Goal: Task Accomplishment & Management: Use online tool/utility

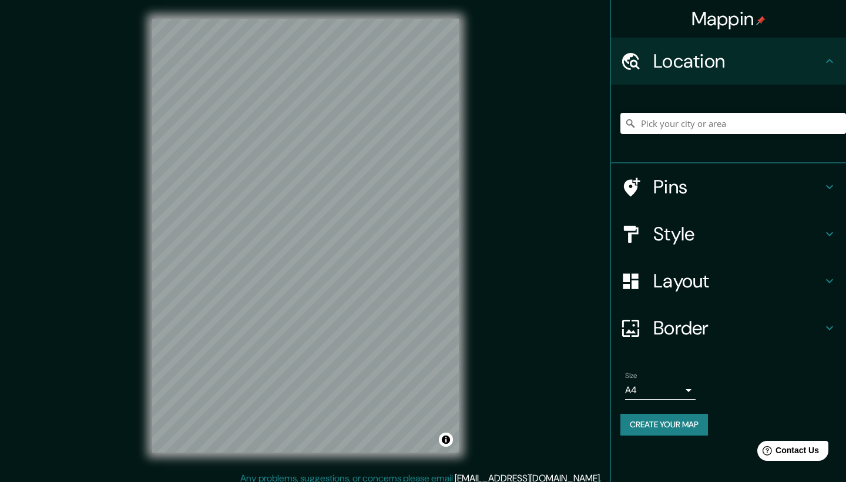
click at [0, 481] on div "Mappin Location Pins Style Layout Border Choose a border. Hint : you can make l…" at bounding box center [423, 245] width 846 height 490
click at [41, 466] on div "Mappin Location Pins Style Layout Border Choose a border. Hint : you can make l…" at bounding box center [423, 245] width 846 height 490
click at [569, 386] on div "Mappin Location Pins Style Layout Border Choose a border. Hint : you can make l…" at bounding box center [423, 245] width 846 height 490
click at [129, 0] on html "Mappin Location Pins Style Layout Border Choose a border. Hint : you can make l…" at bounding box center [423, 241] width 846 height 482
click at [466, 176] on div "© Mapbox © OpenStreetMap Improve this map" at bounding box center [305, 235] width 344 height 471
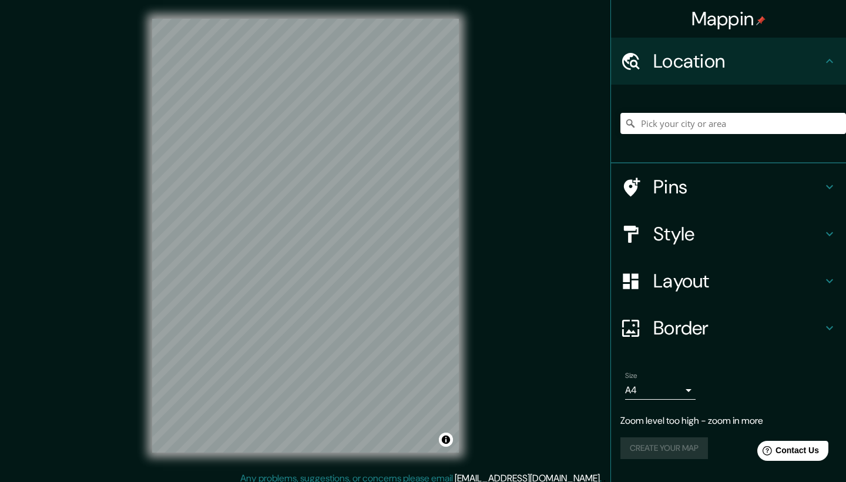
click at [14, 344] on div "Mappin Location Pins Style Layout Border Choose a border. Hint : you can make l…" at bounding box center [423, 245] width 846 height 490
click at [174, 464] on div "© Mapbox © OpenStreetMap Improve this map" at bounding box center [305, 235] width 344 height 471
click at [104, 471] on div "Mappin Location Pins Style Layout Border Choose a border. Hint : you can make l…" at bounding box center [423, 245] width 846 height 490
click at [246, 481] on div "Mappin Location Pins Style Layout Border Choose a border. Hint : you can make l…" at bounding box center [423, 245] width 846 height 490
click at [331, 481] on div "Mappin Location Pins Style Layout Border Choose a border. Hint : you can make l…" at bounding box center [423, 245] width 846 height 490
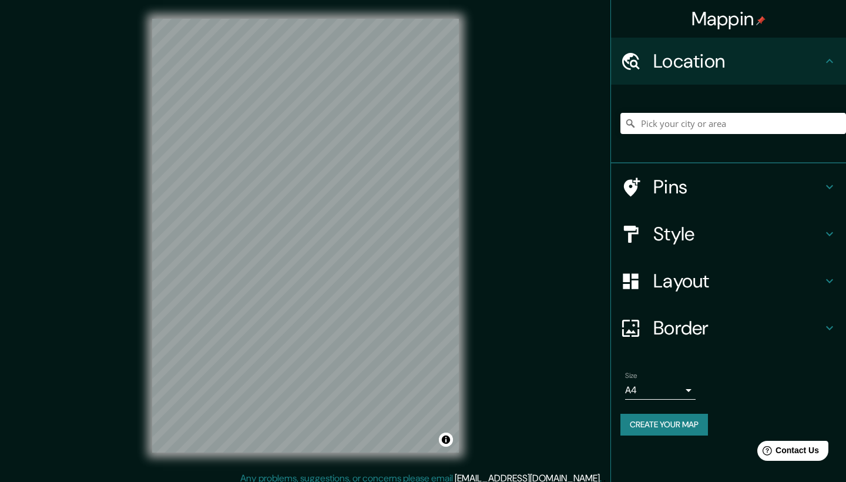
click at [462, 255] on div "© Mapbox © OpenStreetMap Improve this map" at bounding box center [305, 235] width 344 height 471
click at [141, 319] on div "© Mapbox © OpenStreetMap Improve this map" at bounding box center [305, 235] width 344 height 471
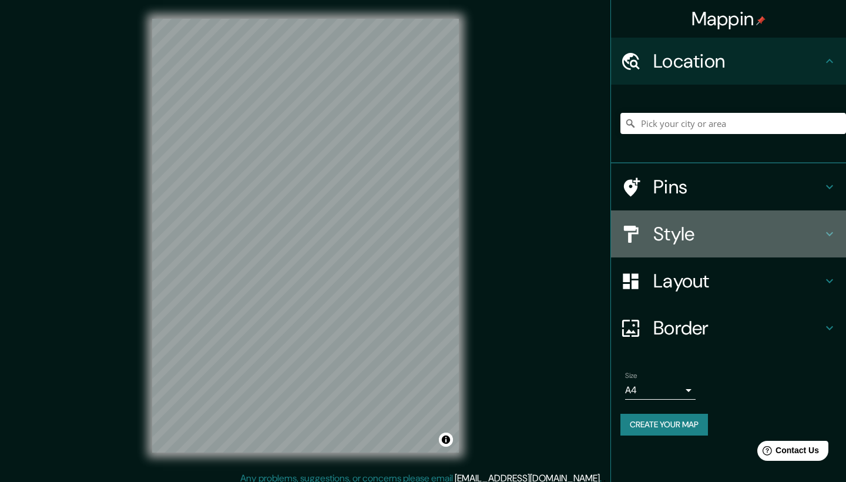
click at [826, 233] on icon at bounding box center [830, 234] width 14 height 14
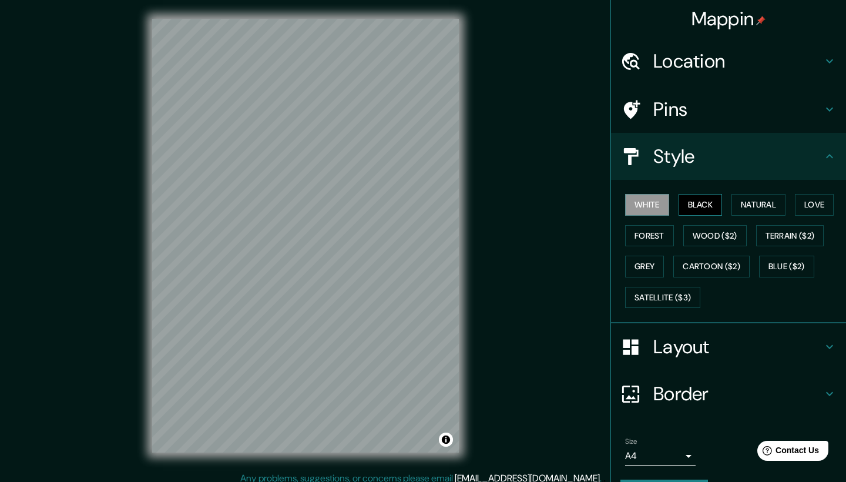
click at [703, 211] on button "Black" at bounding box center [701, 205] width 44 height 22
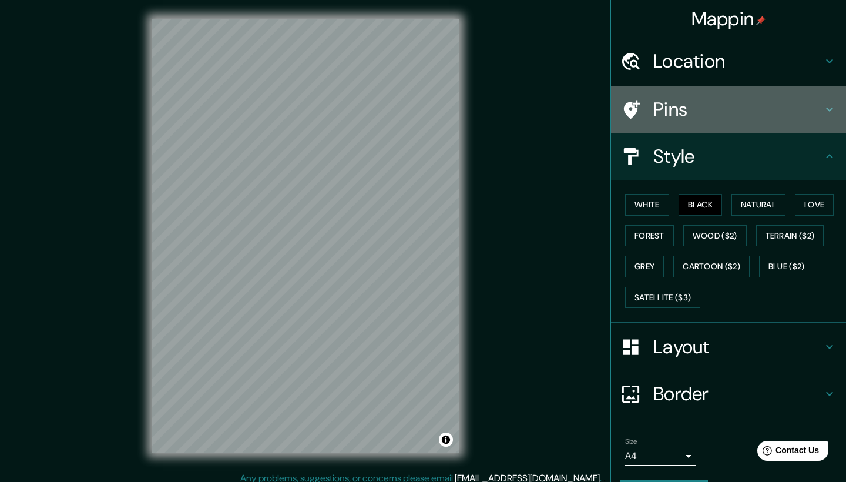
click at [752, 125] on div "Pins" at bounding box center [728, 109] width 235 height 47
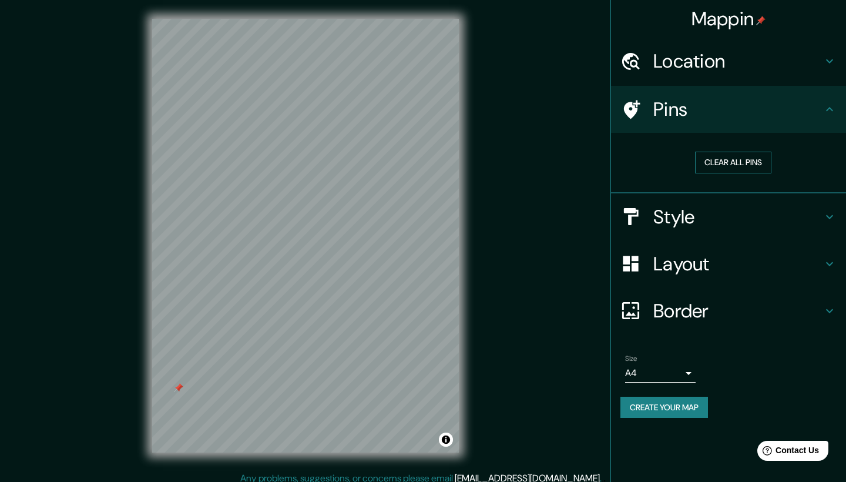
click at [715, 165] on button "Clear all pins" at bounding box center [733, 163] width 76 height 22
click at [741, 155] on button "Clear all pins" at bounding box center [733, 163] width 76 height 22
click at [767, 206] on h4 "Style" at bounding box center [738, 217] width 169 height 24
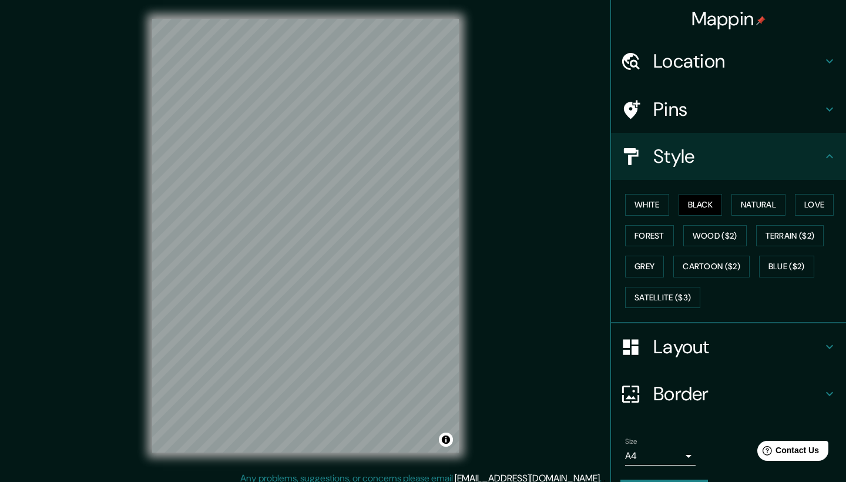
click at [752, 344] on h4 "Layout" at bounding box center [738, 347] width 169 height 24
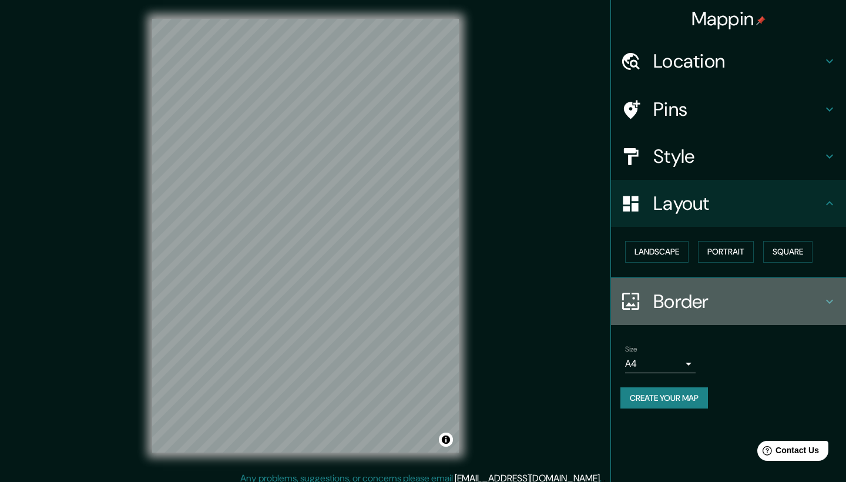
click at [799, 303] on h4 "Border" at bounding box center [738, 302] width 169 height 24
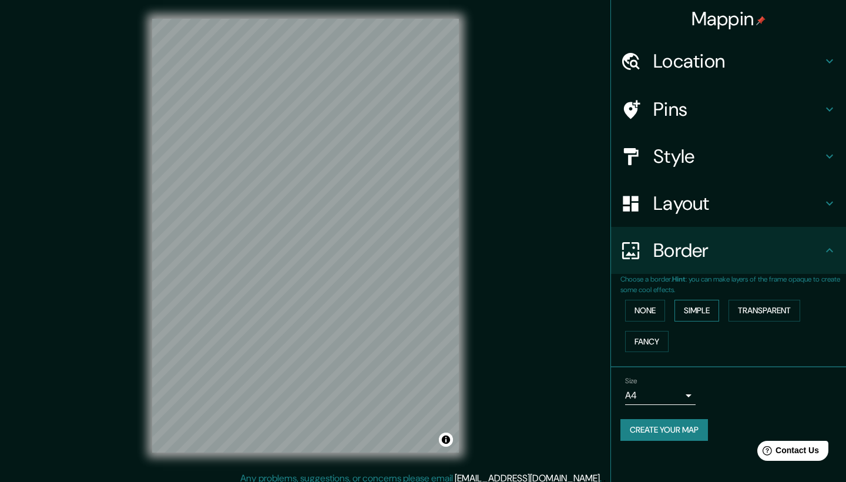
click at [706, 311] on button "Simple" at bounding box center [697, 311] width 45 height 22
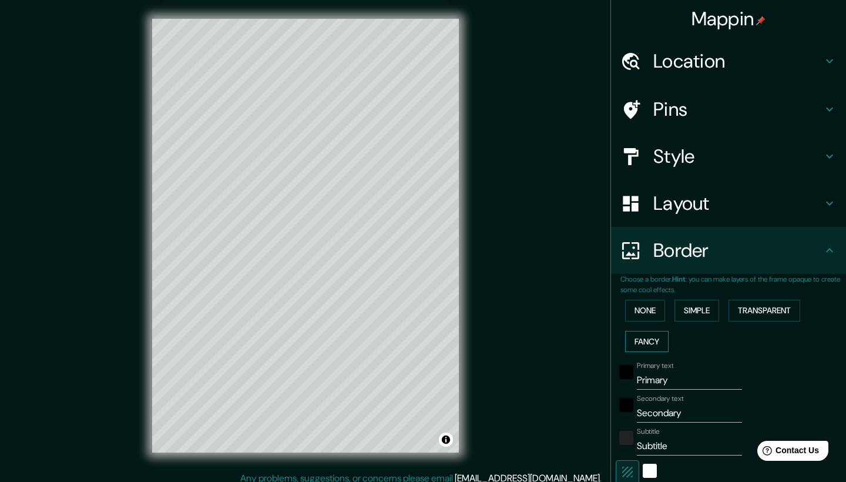
click at [658, 334] on button "Fancy" at bounding box center [646, 342] width 43 height 22
click at [718, 303] on button "Simple" at bounding box center [697, 311] width 45 height 22
click at [756, 306] on button "Transparent" at bounding box center [765, 311] width 72 height 22
click at [662, 310] on button "None" at bounding box center [645, 311] width 40 height 22
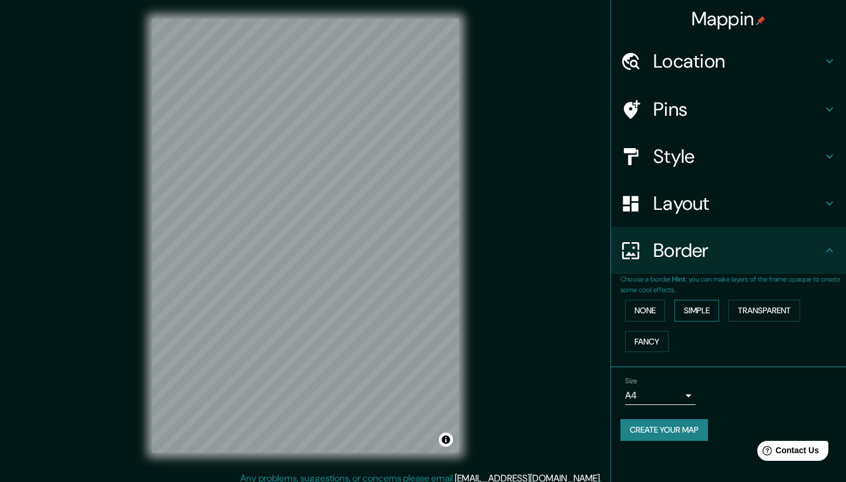
click at [704, 304] on button "Simple" at bounding box center [697, 311] width 45 height 22
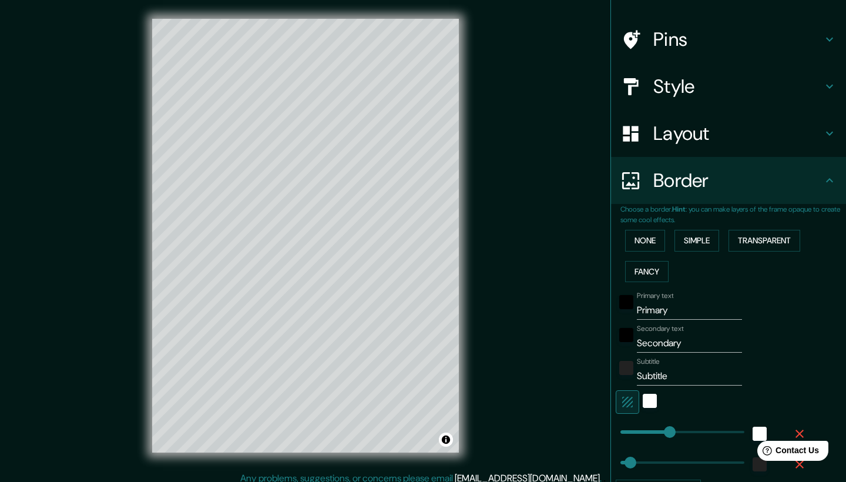
scroll to position [71, 0]
click at [652, 403] on div "white" at bounding box center [650, 400] width 14 height 14
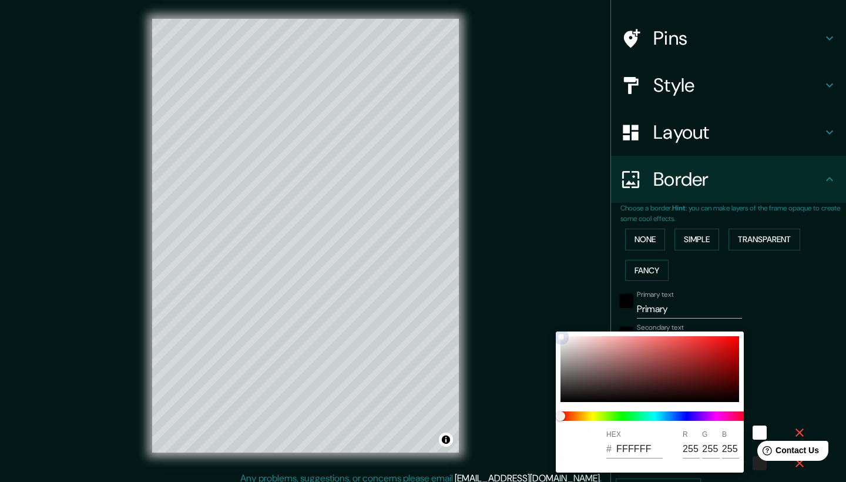
type input "209"
type input "42"
type input "3E2E2E"
type input "62"
type input "46"
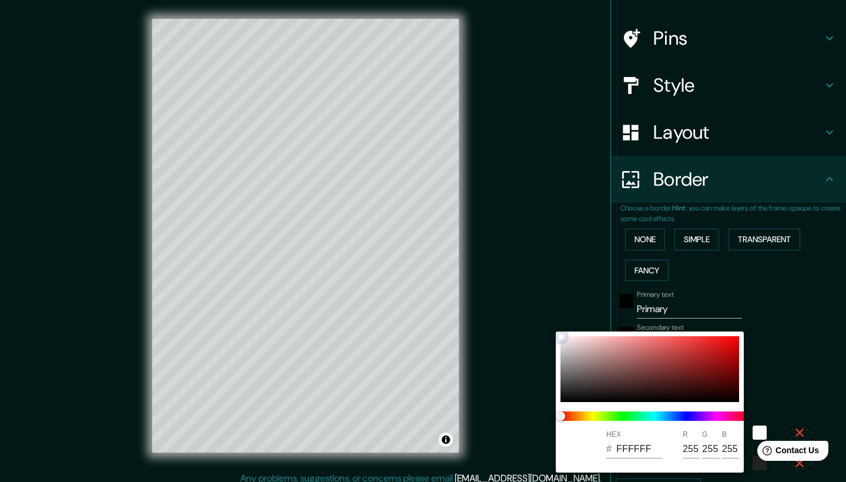
type input "46"
type input "209"
type input "42"
type input "222020"
type input "34"
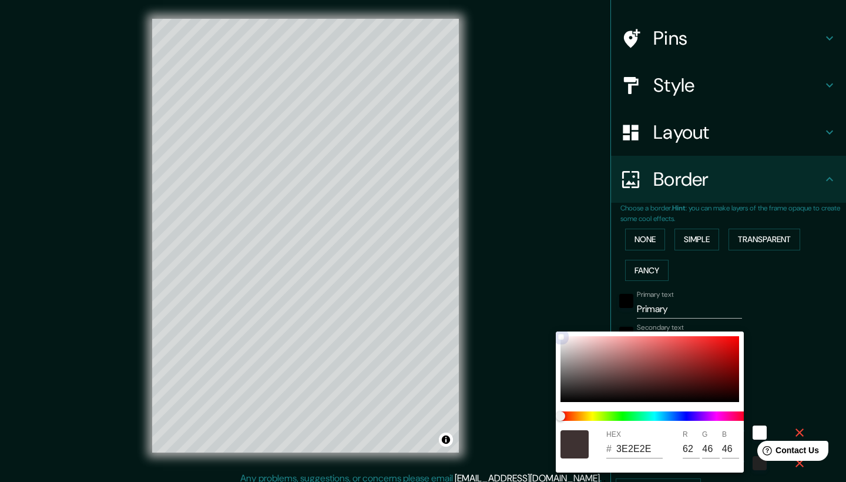
type input "32"
type input "209"
type input "42"
type input "050505"
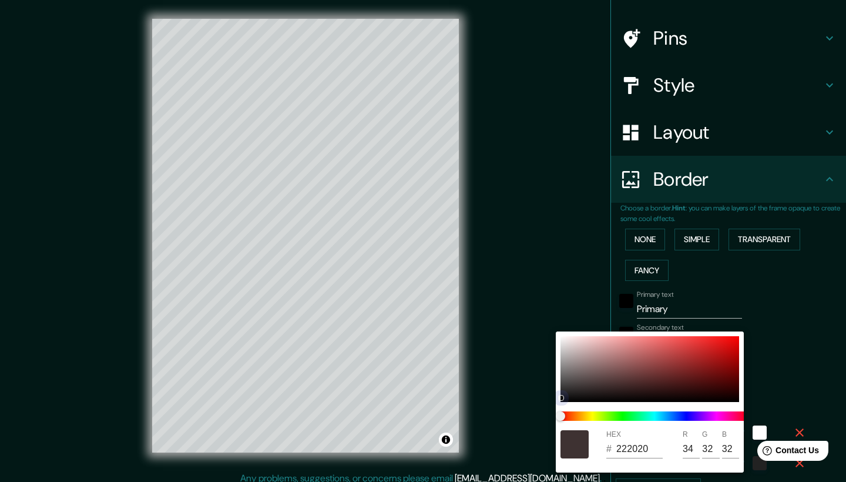
type input "5"
type input "209"
type input "42"
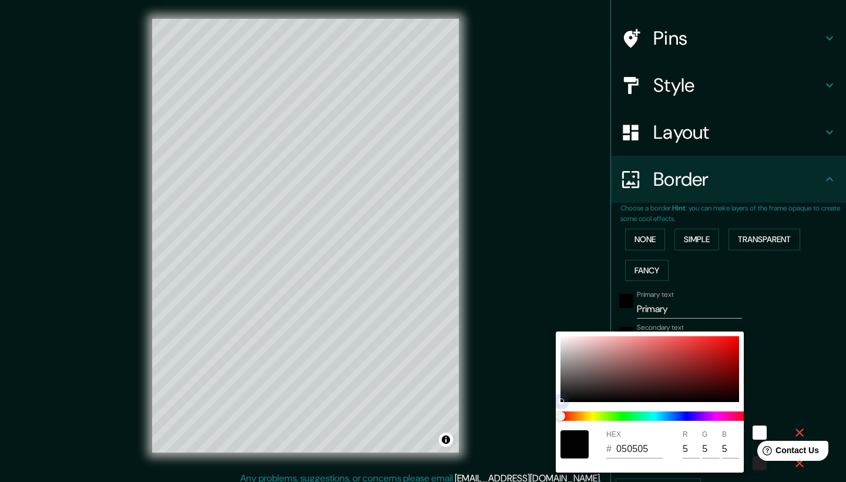
type input "020202"
type input "2"
drag, startPoint x: 605, startPoint y: 386, endPoint x: 551, endPoint y: 411, distance: 60.5
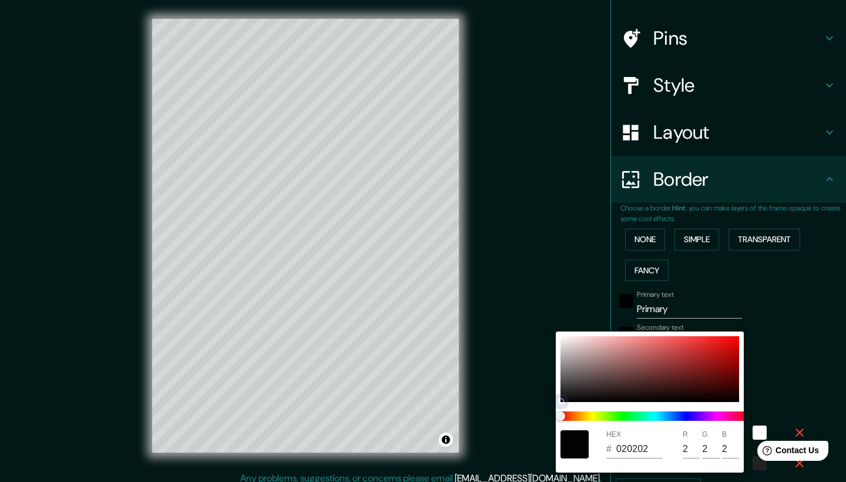
click at [551, 411] on div "HEX # 020202 R 2 G 2 B 2" at bounding box center [423, 241] width 846 height 482
click at [839, 320] on div at bounding box center [423, 241] width 846 height 482
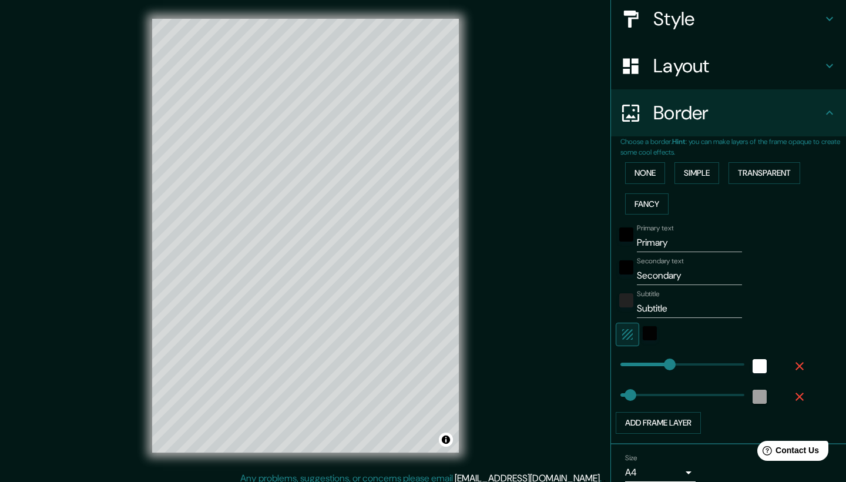
scroll to position [166, 0]
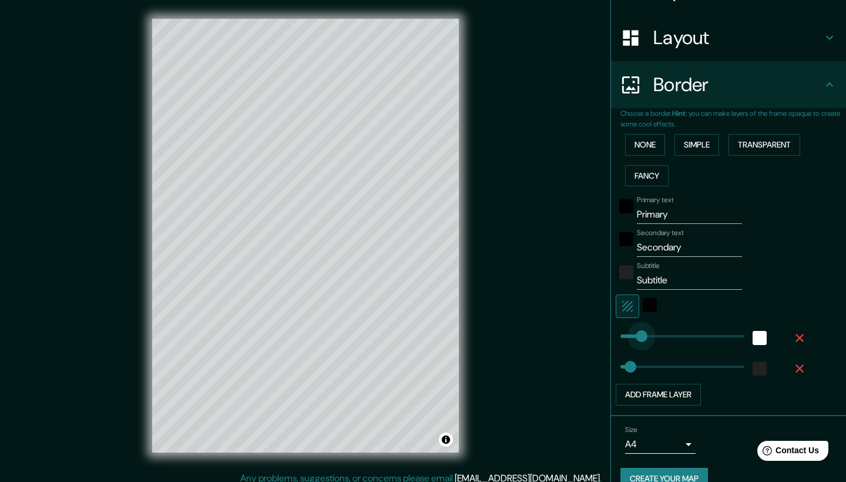
type input "87"
drag, startPoint x: 672, startPoint y: 332, endPoint x: 641, endPoint y: 336, distance: 30.9
type input "42"
drag, startPoint x: 638, startPoint y: 332, endPoint x: 631, endPoint y: 332, distance: 7.6
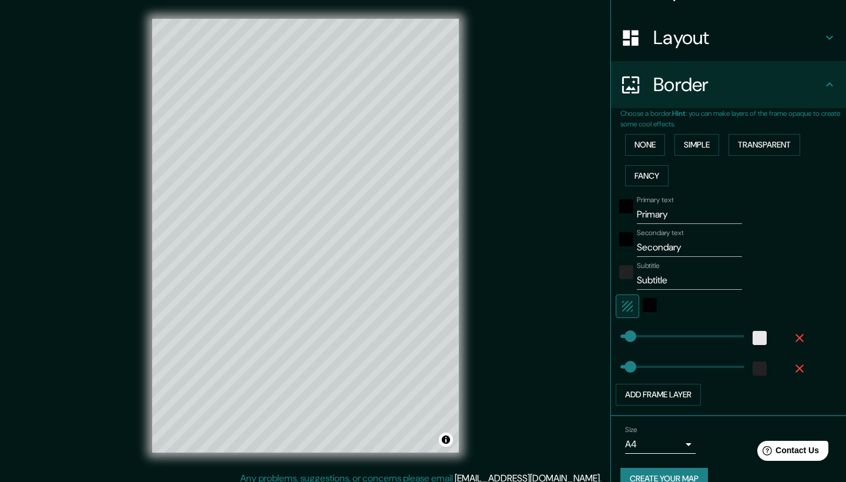
click at [761, 335] on div "white" at bounding box center [760, 338] width 14 height 14
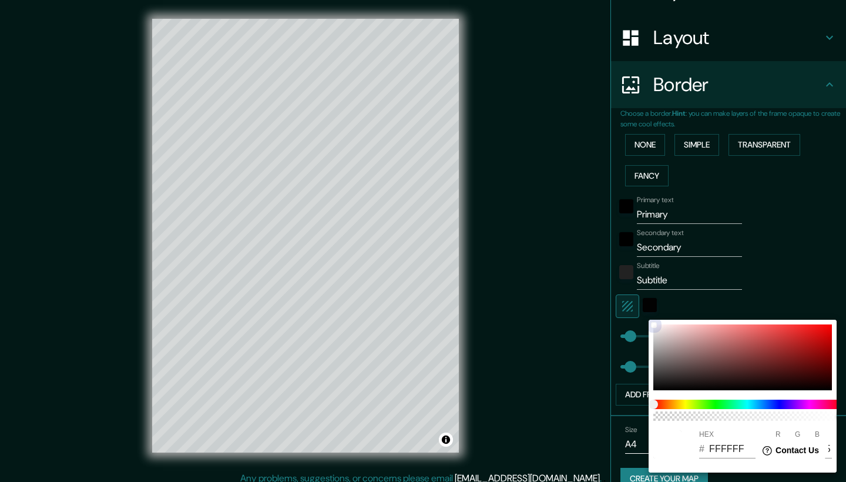
type input "42"
type input "474141"
type input "71"
type input "65"
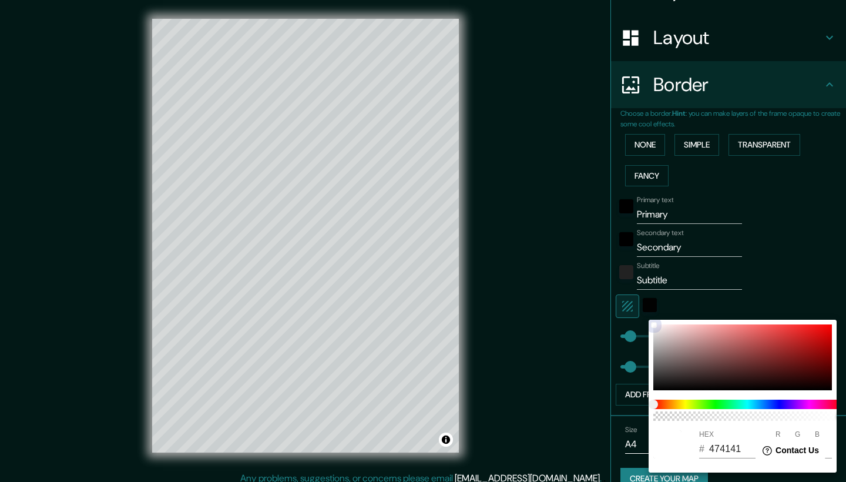
type input "42"
type input "0E0D0D"
type input "14"
type input "13"
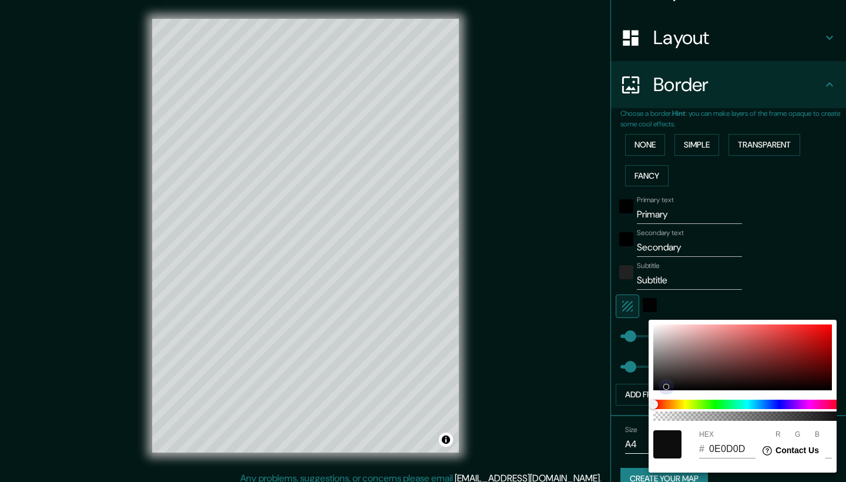
type input "42"
type input "0B0B0B"
type input "11"
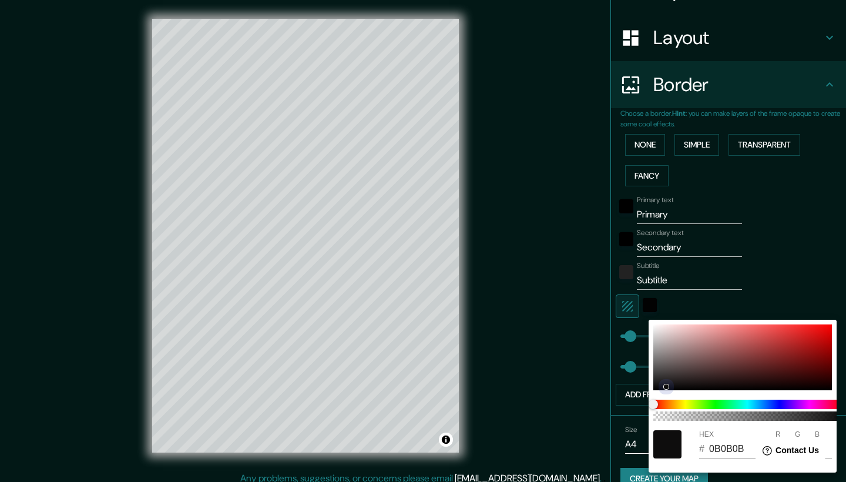
type input "42"
type input "0E0D0D"
type input "14"
type input "13"
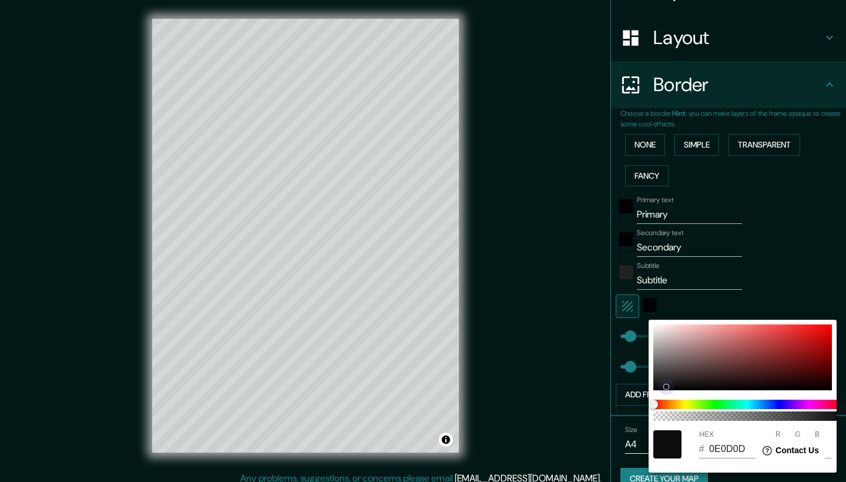
drag, startPoint x: 670, startPoint y: 371, endPoint x: 660, endPoint y: 386, distance: 18.1
click at [660, 386] on div at bounding box center [743, 357] width 179 height 66
type input "42"
type input "0B0B0B"
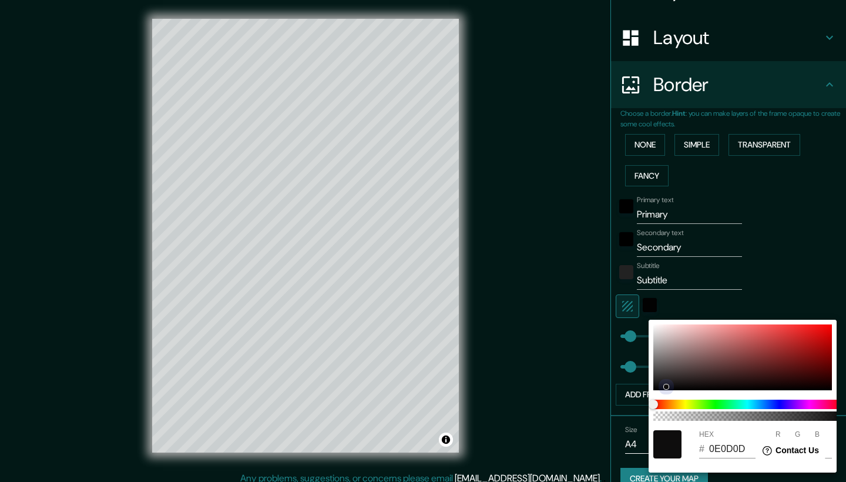
type input "11"
drag, startPoint x: 667, startPoint y: 387, endPoint x: 642, endPoint y: 388, distance: 24.7
click at [642, 388] on div "100 HEX # 0B0B0B R 11 G 11 B 11" at bounding box center [423, 241] width 846 height 482
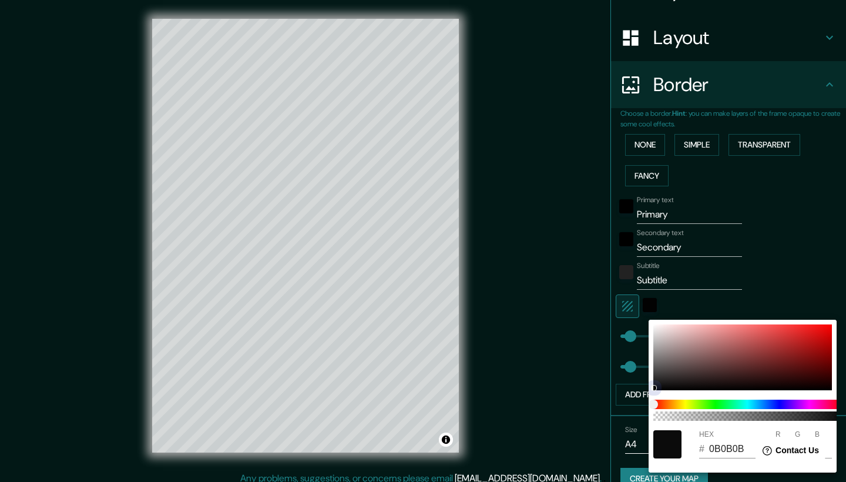
type input "42"
type input "070707"
type input "7"
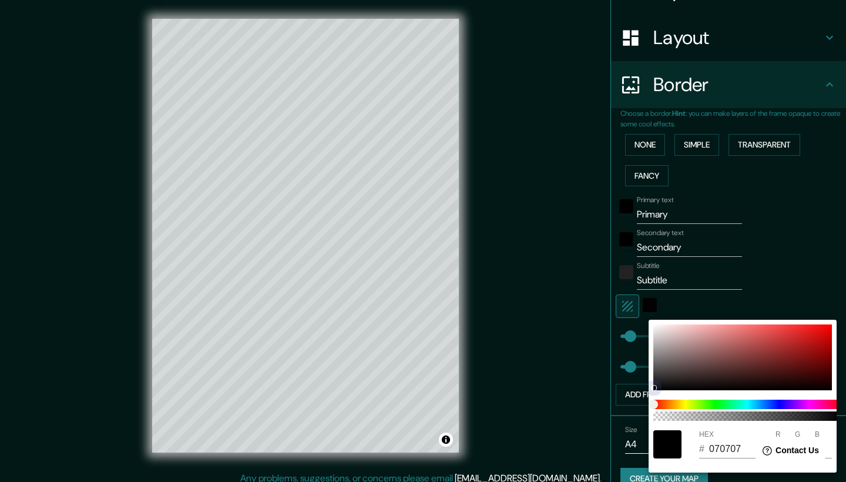
type input "42"
type input "000000"
type input "0"
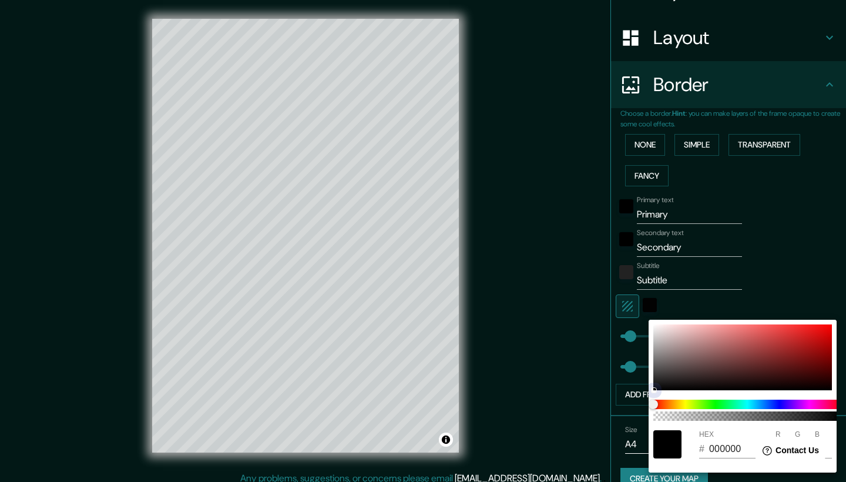
drag, startPoint x: 656, startPoint y: 388, endPoint x: 640, endPoint y: 402, distance: 21.2
click at [640, 402] on div "100 HEX # 000000 R 0 G 0 B 0" at bounding box center [423, 241] width 846 height 482
click at [822, 231] on div at bounding box center [423, 241] width 846 height 482
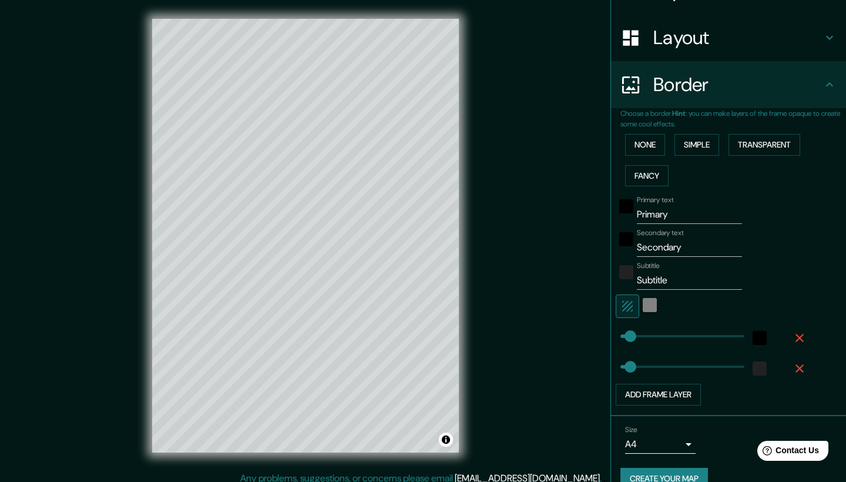
click at [657, 300] on div "color-020202" at bounding box center [650, 305] width 14 height 14
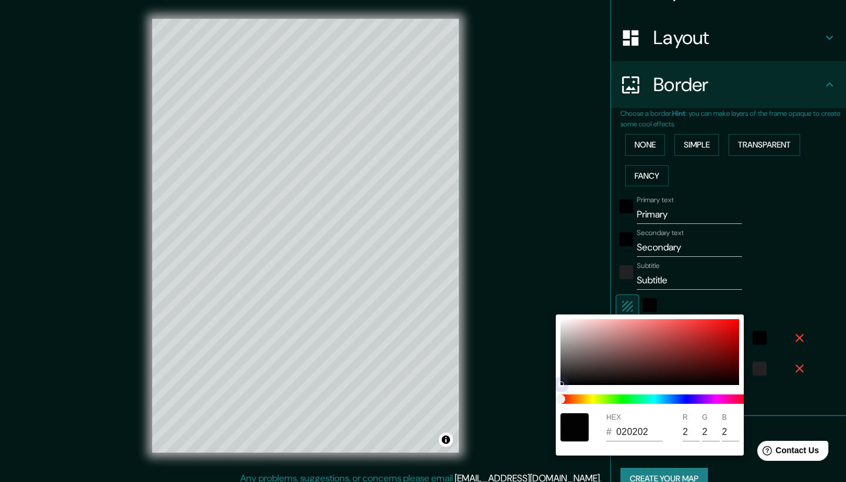
type input "42"
type input "000000"
type input "0"
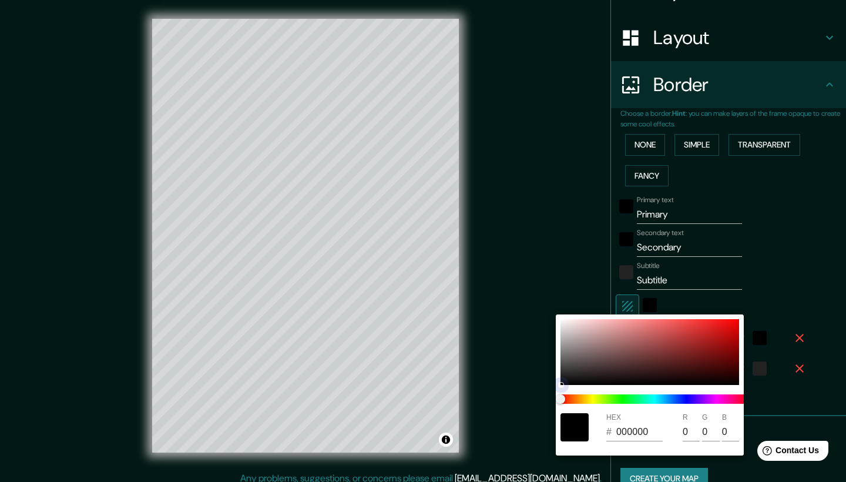
drag, startPoint x: 562, startPoint y: 384, endPoint x: 551, endPoint y: 397, distance: 17.1
click at [551, 397] on div "HEX # 000000 R 0 G 0 B 0" at bounding box center [423, 241] width 846 height 482
click at [799, 295] on div at bounding box center [423, 241] width 846 height 482
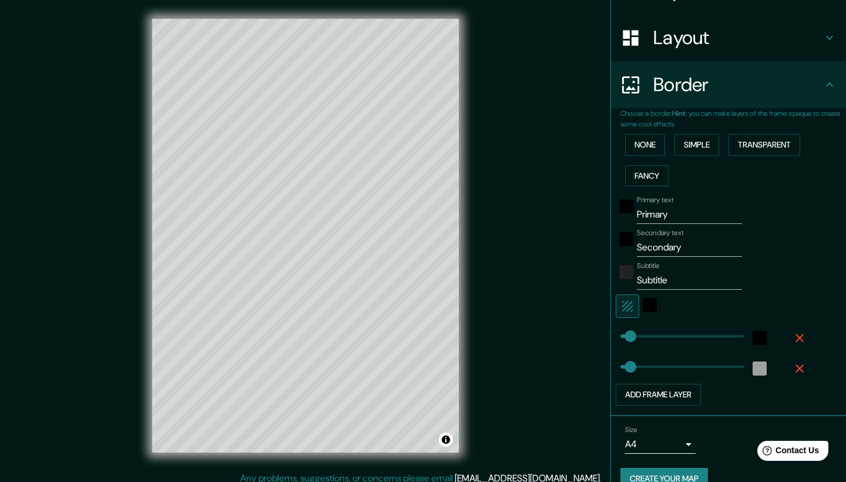
click at [757, 361] on div "color-222222" at bounding box center [760, 368] width 14 height 14
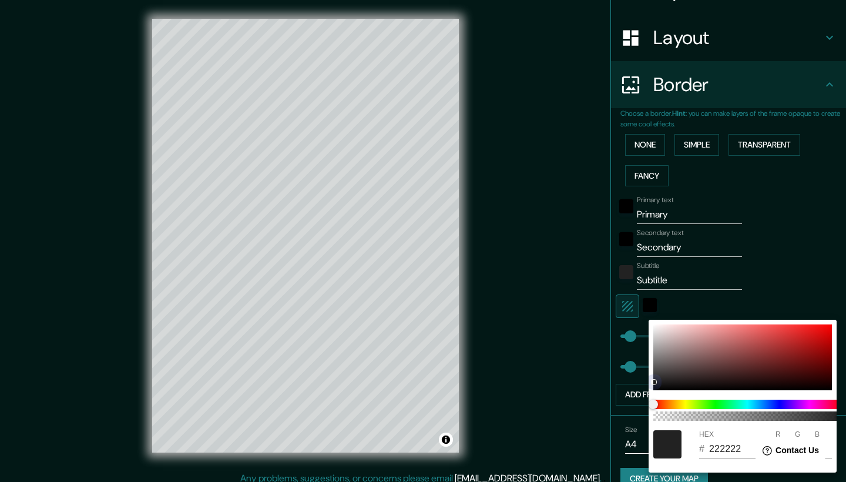
type input "42"
type input "1E1D1D"
type input "30"
type input "29"
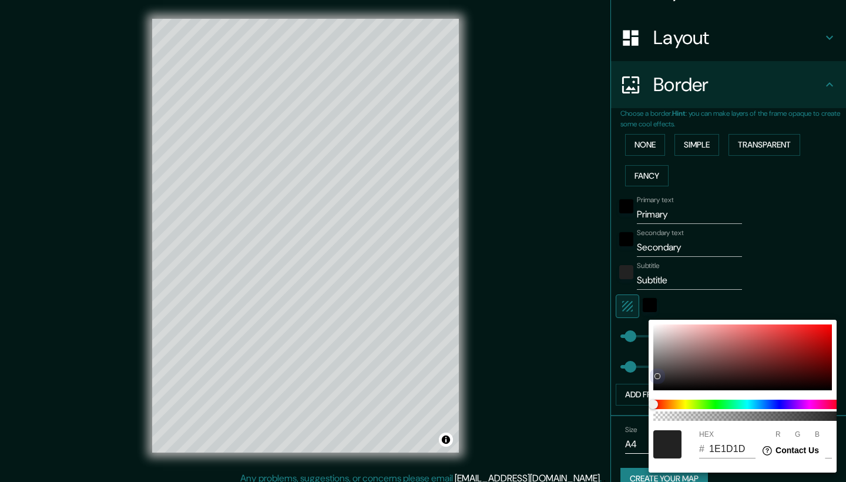
type input "42"
type input "393838"
type input "57"
type input "56"
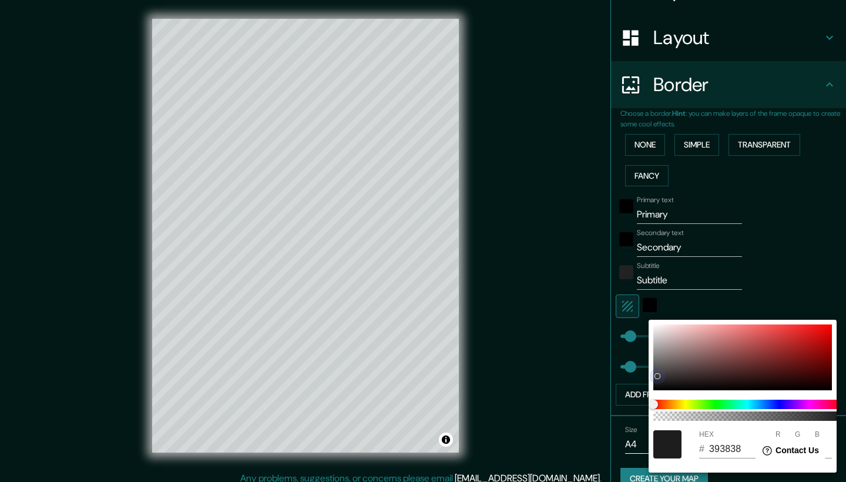
type input "42"
type input "777575"
type input "119"
type input "117"
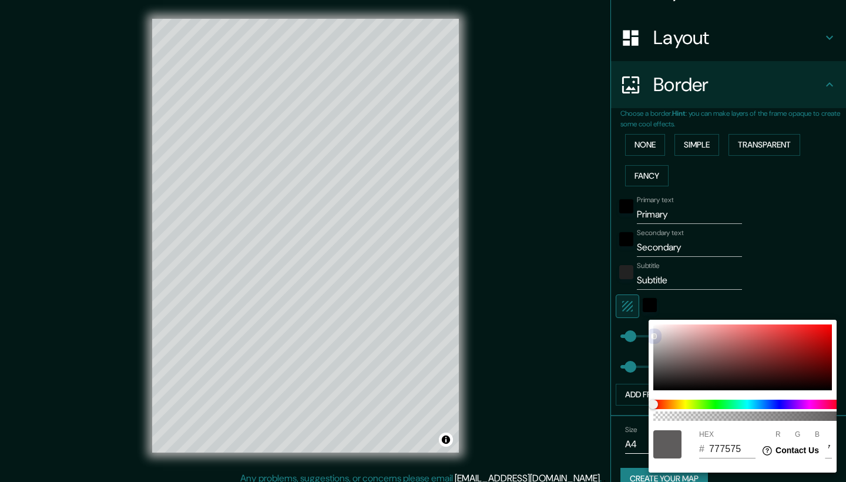
type input "42"
type input "D3D3D3"
type input "211"
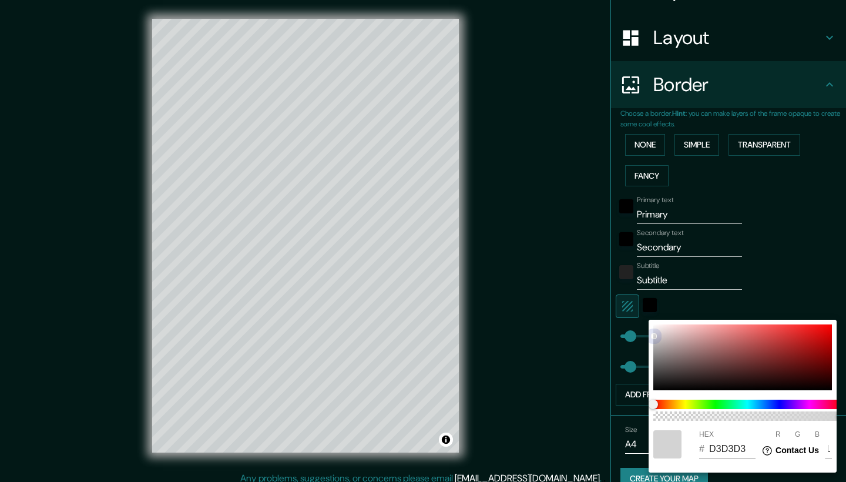
type input "42"
type input "FFF9F9"
type input "255"
type input "249"
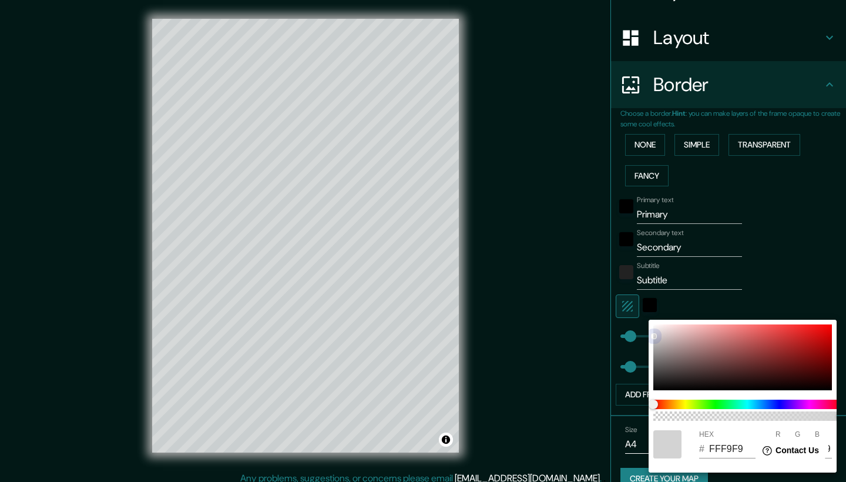
type input "42"
type input "CCC3C3"
type input "204"
type input "195"
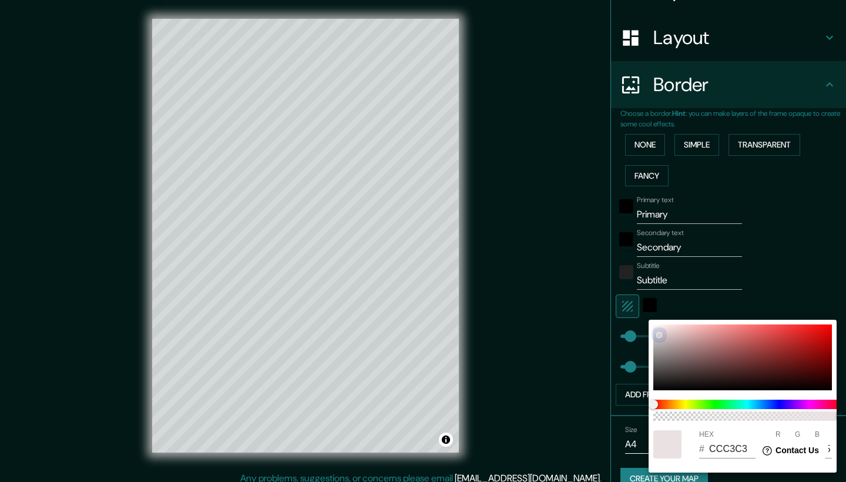
type input "42"
type input "EDE7E7"
type input "237"
type input "231"
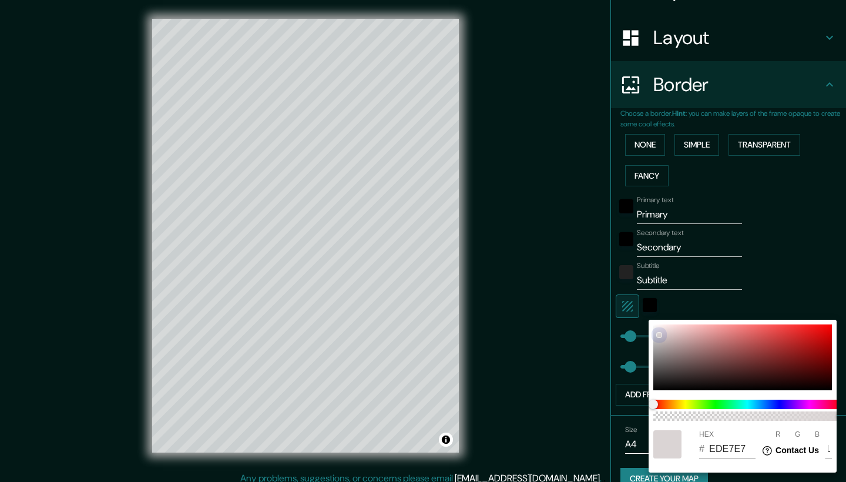
type input "42"
type input "FAFAFA"
type input "250"
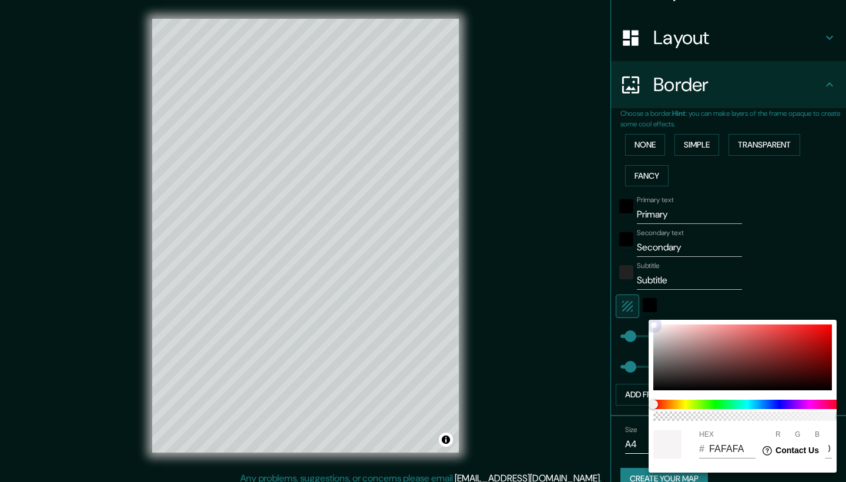
type input "42"
type input "FFFFFF"
type input "255"
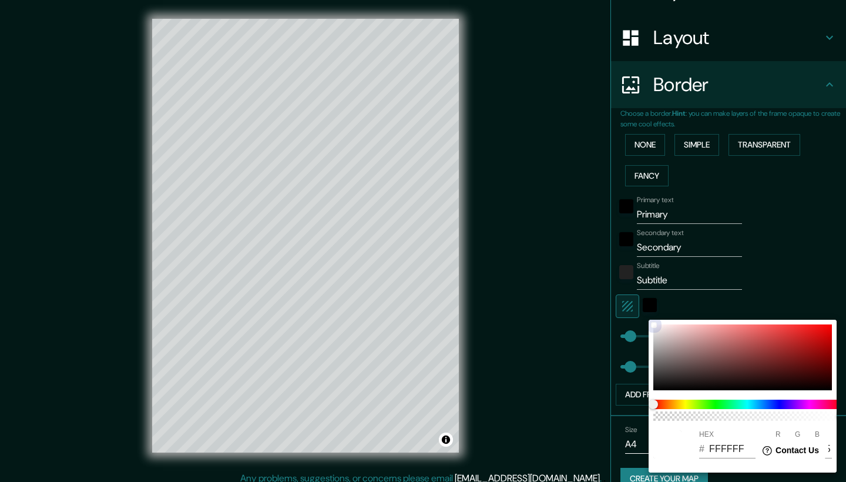
drag, startPoint x: 657, startPoint y: 382, endPoint x: 644, endPoint y: 320, distance: 63.8
click at [644, 320] on div "100 HEX # FFFFFF R 255 G 255 B 255" at bounding box center [423, 241] width 846 height 482
click at [800, 263] on div at bounding box center [423, 241] width 846 height 482
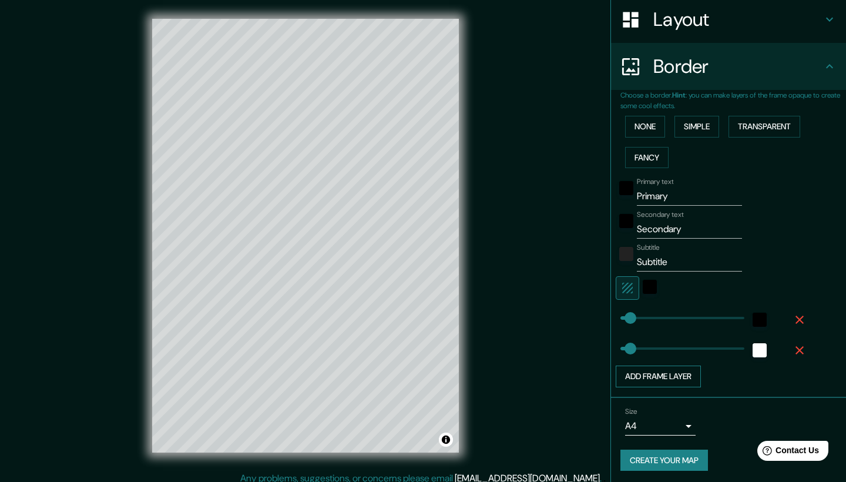
scroll to position [183, 0]
click at [625, 252] on div "color-222222" at bounding box center [627, 255] width 14 height 14
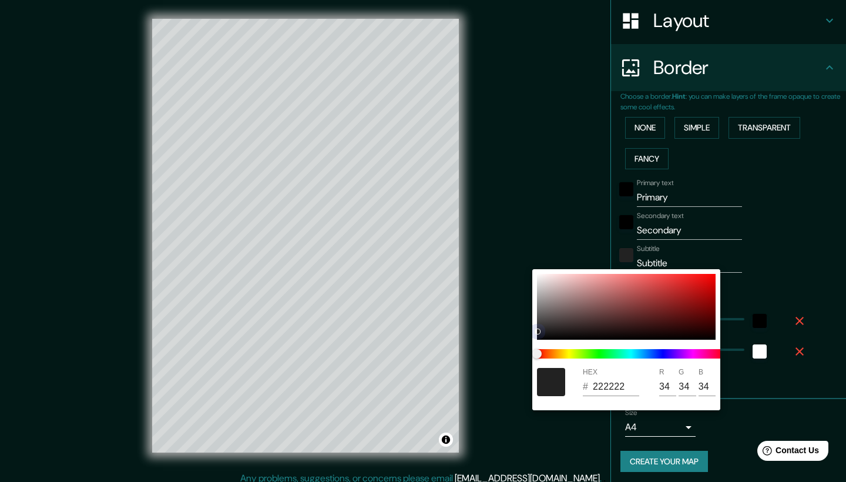
type input "42"
type input "201E1E"
type input "32"
type input "30"
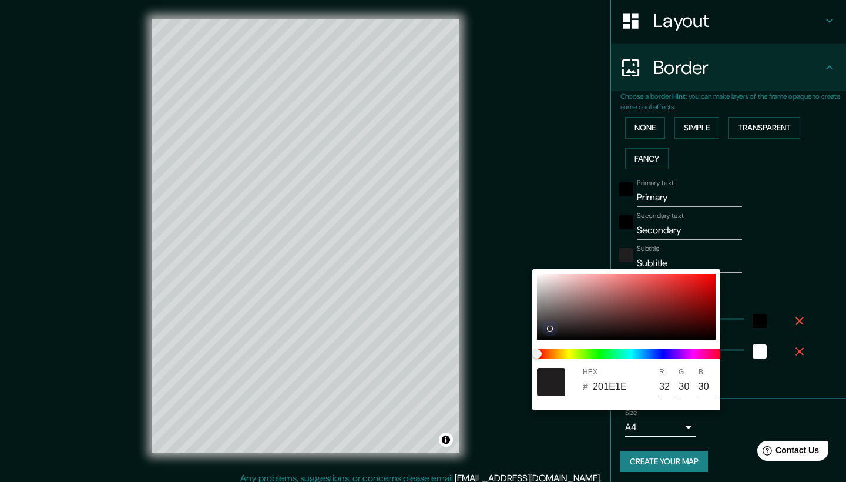
type input "42"
type input "2C2929"
type input "44"
type input "41"
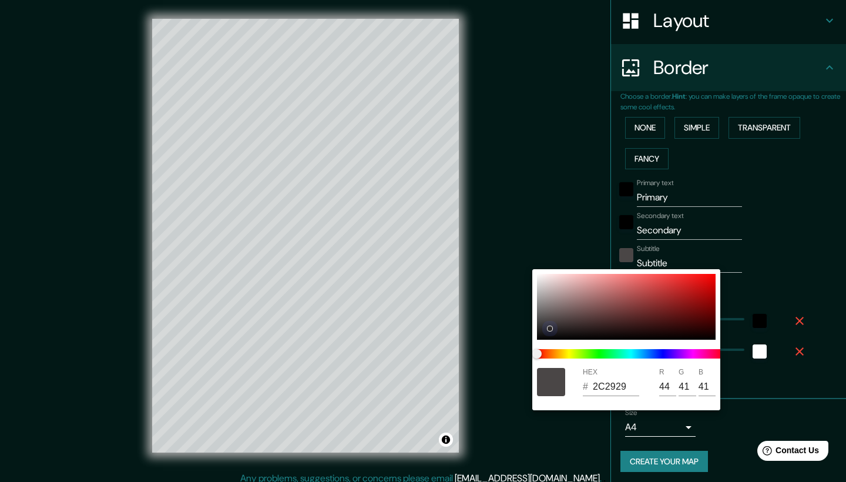
type input "42"
type input "7C7878"
type input "124"
type input "120"
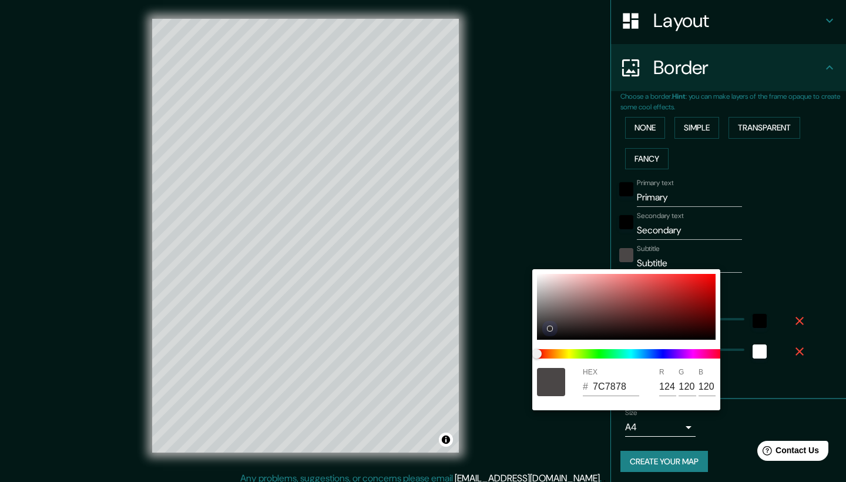
type input "42"
type input "DDD9D9"
type input "221"
type input "217"
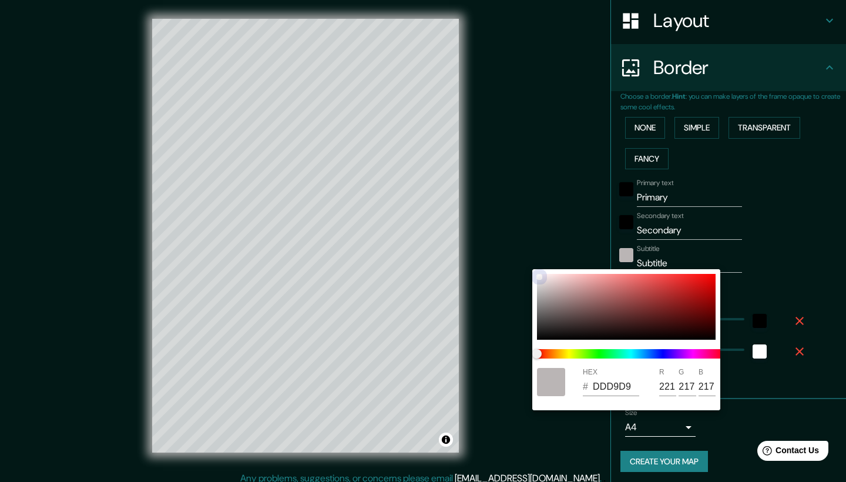
type input "42"
type input "FDFCFC"
type input "253"
type input "252"
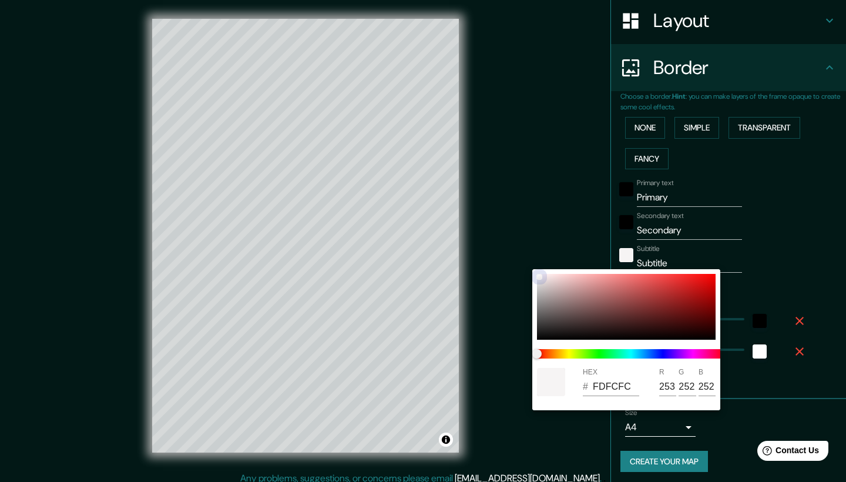
type input "42"
type input "FFFFFF"
type input "255"
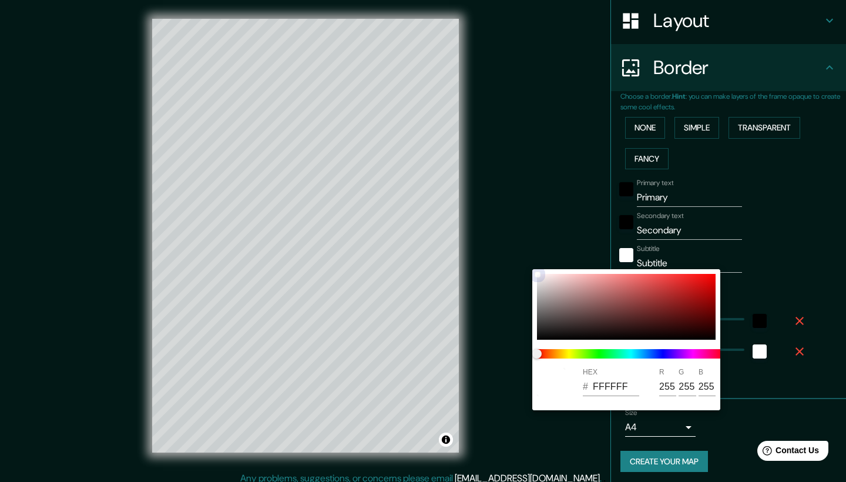
drag, startPoint x: 547, startPoint y: 332, endPoint x: 530, endPoint y: 263, distance: 70.9
click at [530, 263] on div "HEX # FFFFFF R 255 G 255 B 255" at bounding box center [423, 241] width 846 height 482
click at [784, 241] on div at bounding box center [423, 241] width 846 height 482
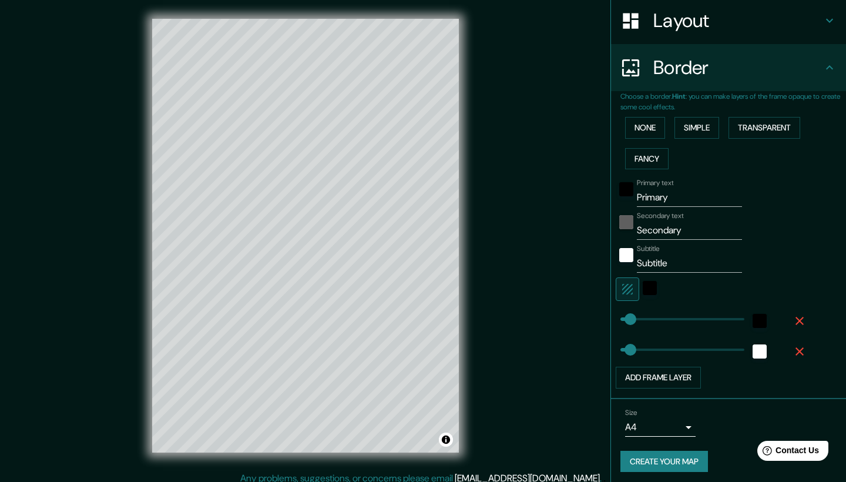
click at [630, 215] on div "black" at bounding box center [627, 222] width 14 height 14
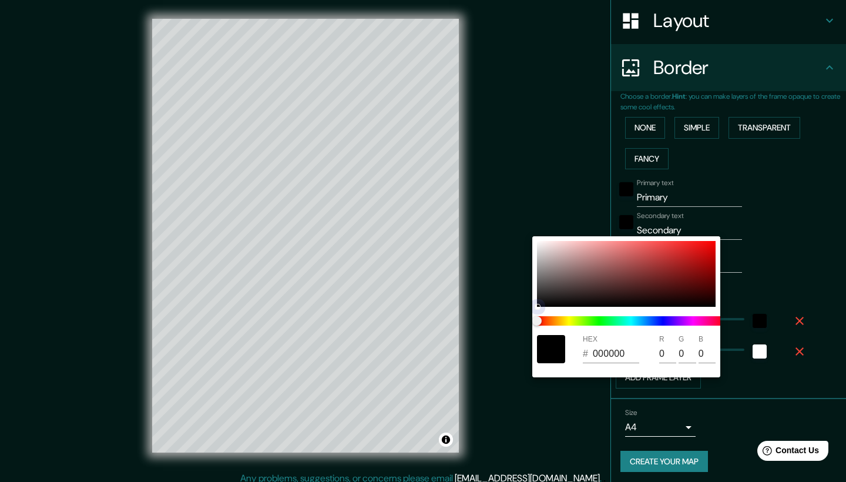
type input "42"
type input "937171"
type input "147"
type input "113"
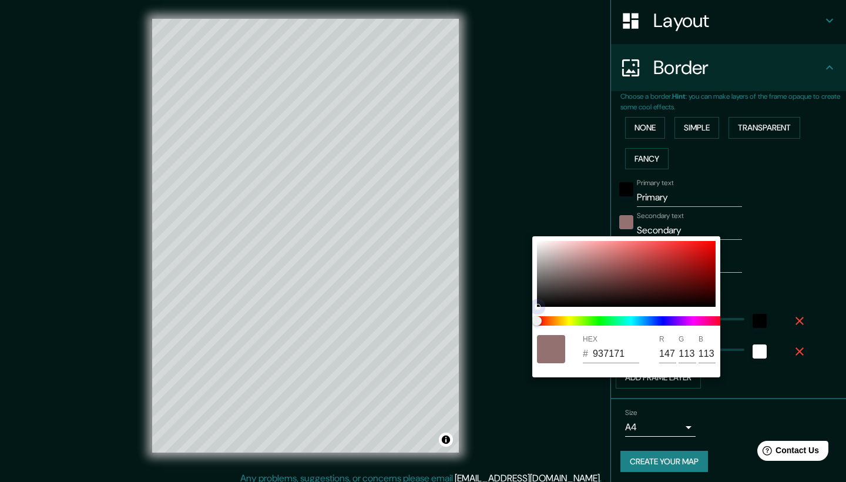
type input "42"
type input "987878"
type input "152"
type input "120"
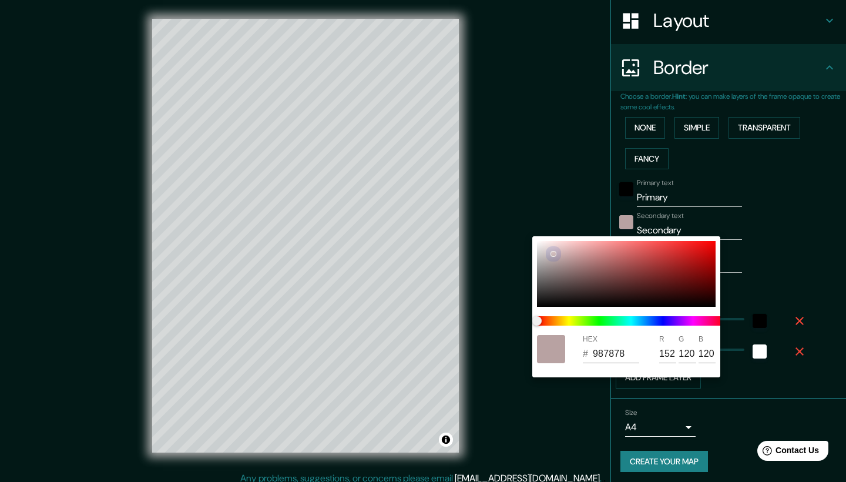
type input "42"
type input "CFBDBD"
type input "207"
type input "189"
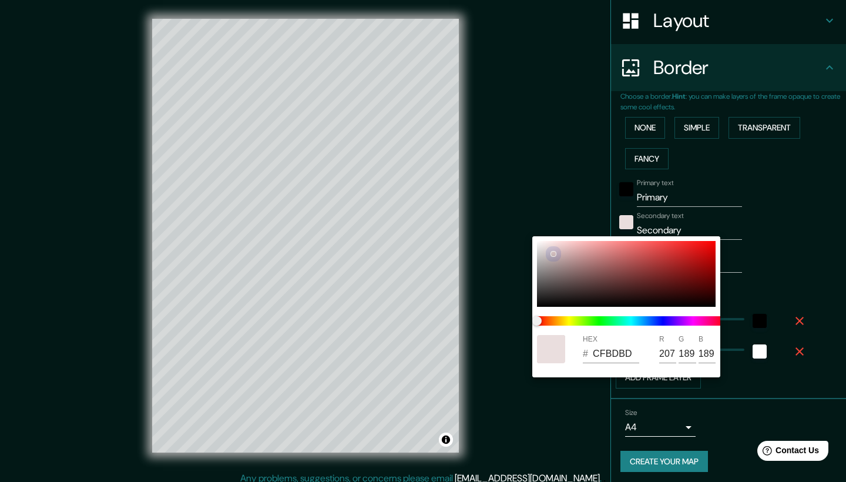
type input "42"
type input "FFF7F7"
type input "255"
type input "247"
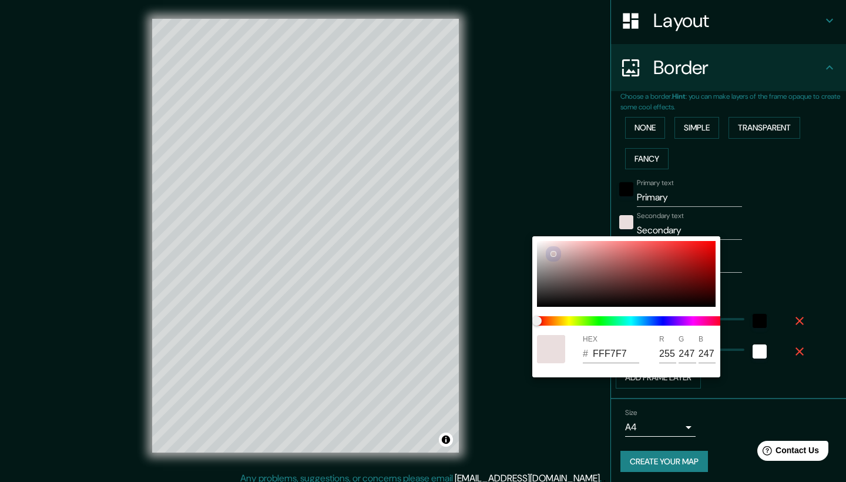
type input "42"
type input "FFFAFA"
type input "250"
type input "42"
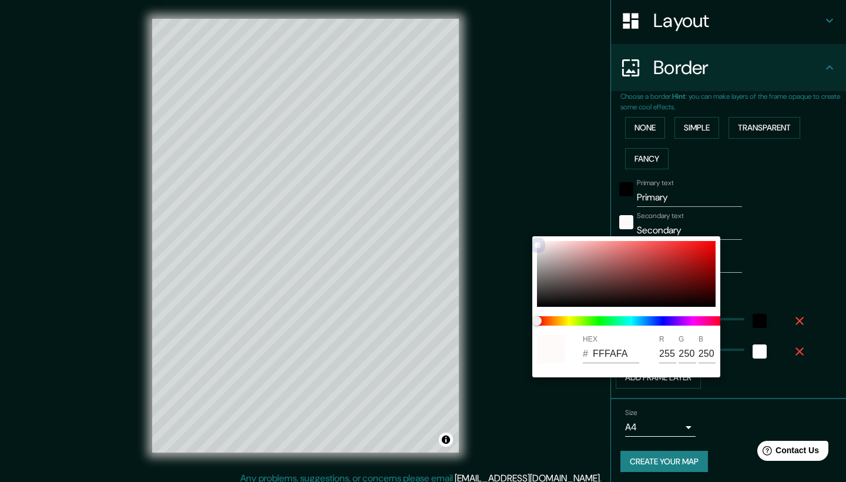
type input "F1F1F1"
type input "241"
type input "42"
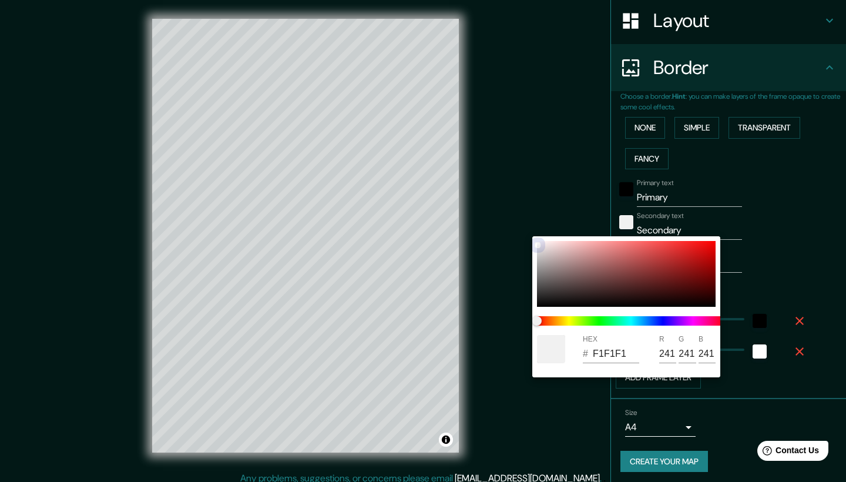
type input "EAE2E2"
type input "234"
type input "226"
type input "42"
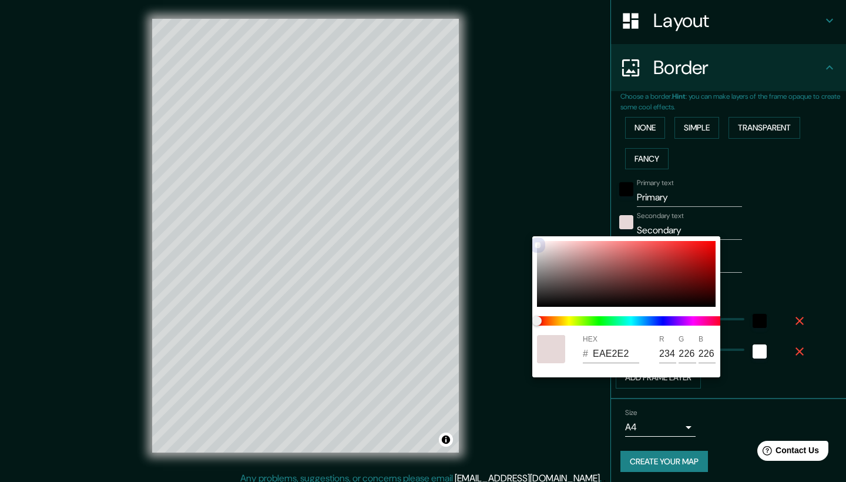
type input "E8E3E3"
type input "232"
type input "227"
drag, startPoint x: 578, startPoint y: 269, endPoint x: 524, endPoint y: 223, distance: 70.9
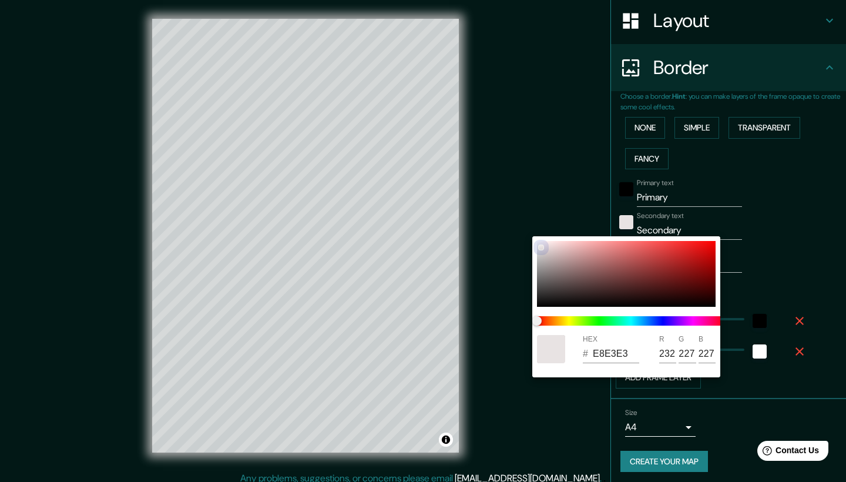
click at [524, 223] on div "HEX # E8E3E3 R 232 G 227 B 227" at bounding box center [423, 241] width 846 height 482
type input "42"
type input "E3DDDD"
type input "227"
type input "221"
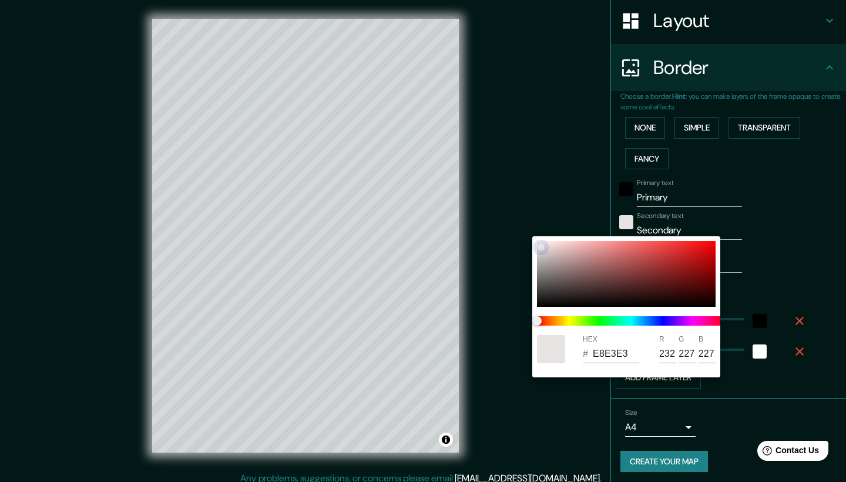
type input "221"
type input "42"
type input "E6E0E0"
type input "230"
type input "224"
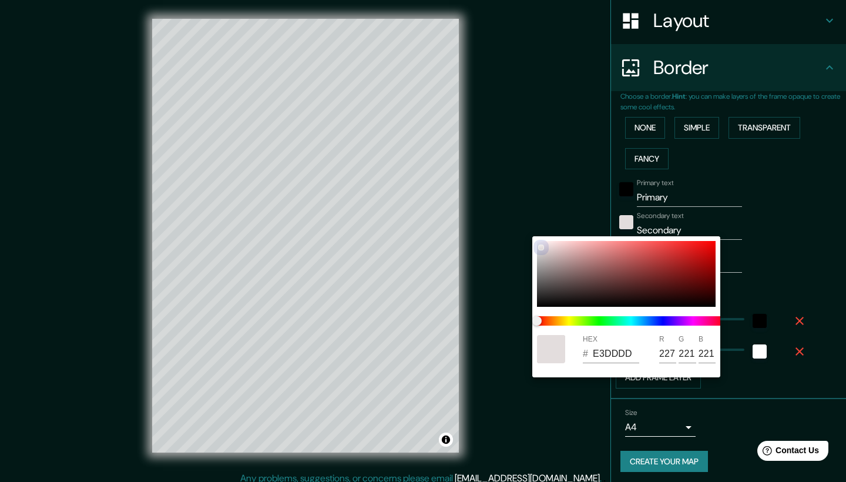
type input "224"
type input "42"
type input "FDFDFD"
type input "253"
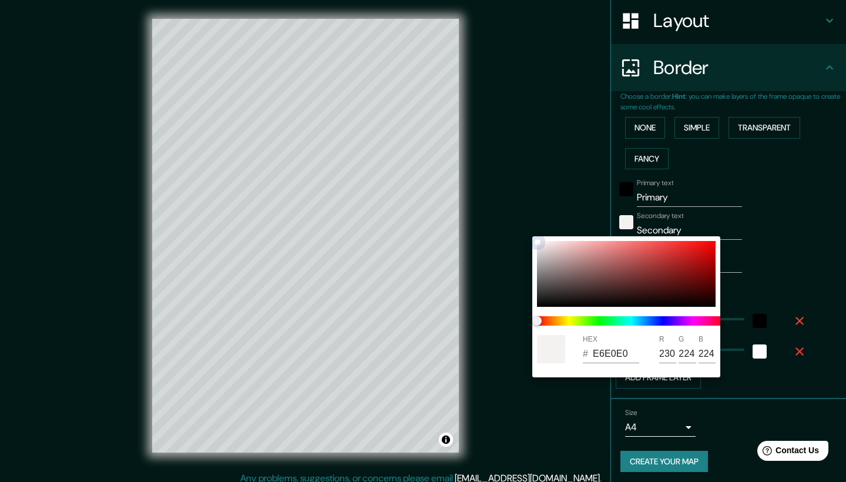
type input "253"
type input "42"
type input "FFFFFF"
type input "255"
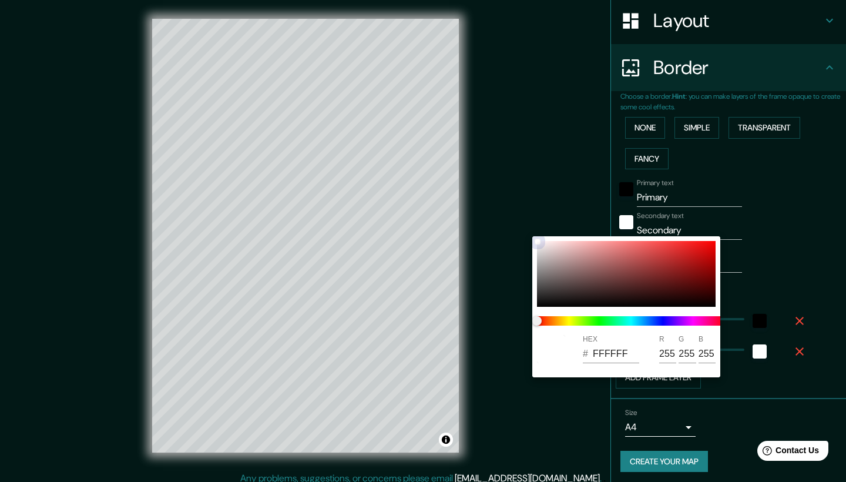
drag, startPoint x: 542, startPoint y: 248, endPoint x: 527, endPoint y: 230, distance: 23.4
click at [527, 230] on div "HEX # FFFFFF R 255 G 255 B 255" at bounding box center [423, 241] width 846 height 482
click at [796, 207] on div at bounding box center [423, 241] width 846 height 482
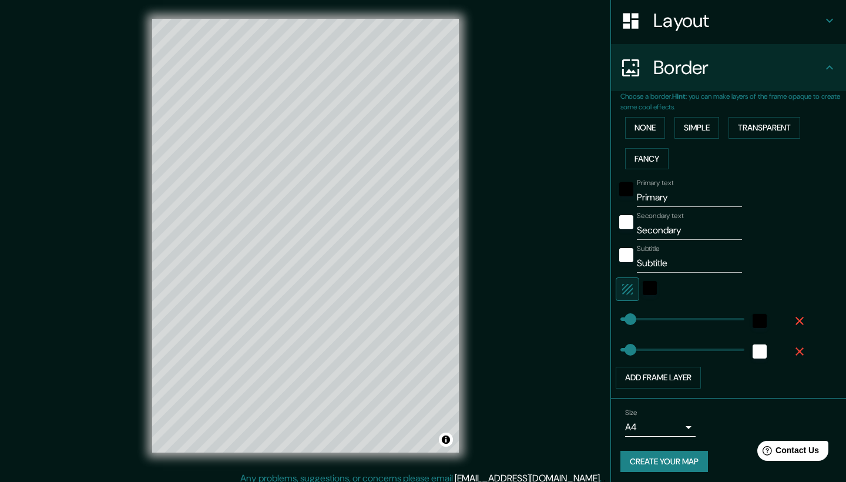
click at [674, 192] on input "Primary" at bounding box center [689, 197] width 105 height 19
click at [691, 221] on input "Secondary" at bounding box center [689, 230] width 105 height 19
click at [676, 256] on input "Subtitle" at bounding box center [689, 263] width 105 height 19
drag, startPoint x: 705, startPoint y: 225, endPoint x: 628, endPoint y: 225, distance: 77.0
click at [628, 225] on div "Secondary text COMO - [GEOGRAPHIC_DATA]" at bounding box center [712, 226] width 193 height 28
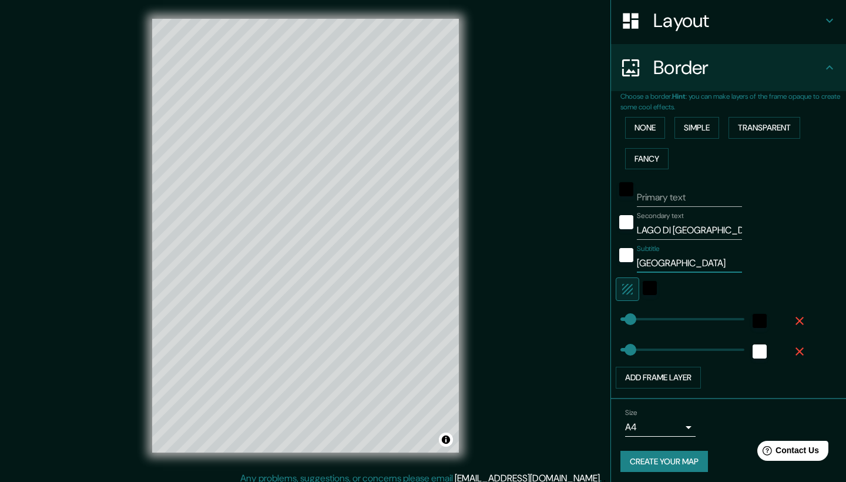
click at [662, 255] on input "[GEOGRAPHIC_DATA]" at bounding box center [689, 263] width 105 height 19
click at [762, 259] on div "Subtitle [GEOGRAPHIC_DATA]" at bounding box center [712, 259] width 193 height 28
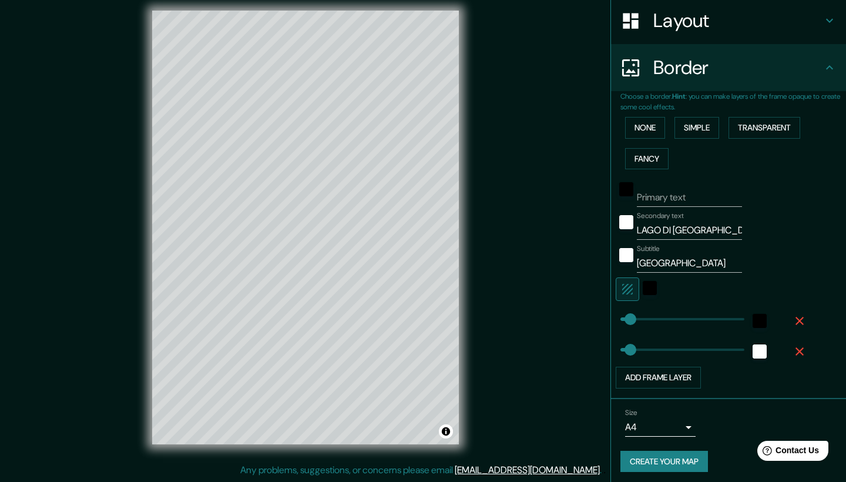
scroll to position [8, 0]
click at [646, 287] on div "black" at bounding box center [650, 288] width 14 height 14
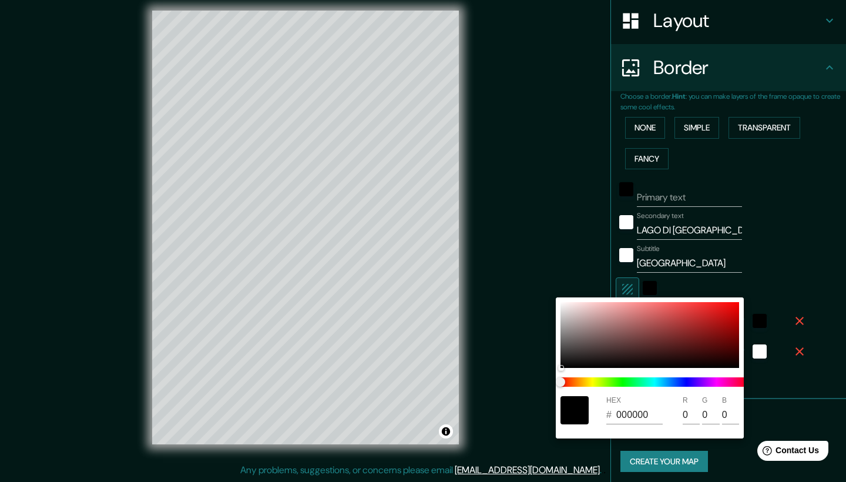
click at [627, 280] on div at bounding box center [423, 241] width 846 height 482
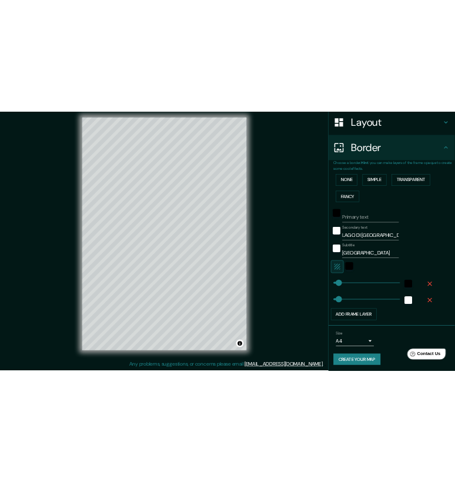
scroll to position [183, 0]
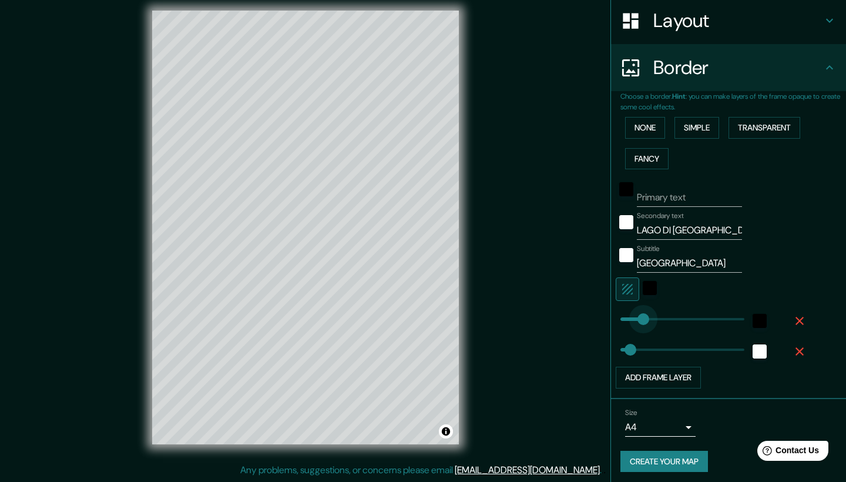
drag, startPoint x: 633, startPoint y: 318, endPoint x: 644, endPoint y: 318, distance: 11.2
drag, startPoint x: 645, startPoint y: 318, endPoint x: 636, endPoint y: 318, distance: 8.8
click at [634, 318] on span at bounding box center [634, 319] width 12 height 12
click at [675, 458] on button "Create your map" at bounding box center [665, 462] width 88 height 22
click at [690, 456] on button "Create your map" at bounding box center [665, 462] width 88 height 22
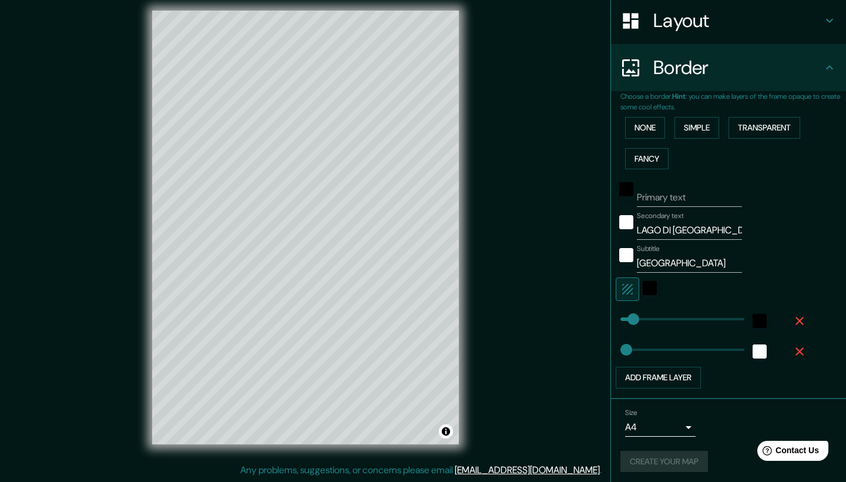
click at [524, 473] on link "[EMAIL_ADDRESS][DOMAIN_NAME]" at bounding box center [527, 470] width 145 height 12
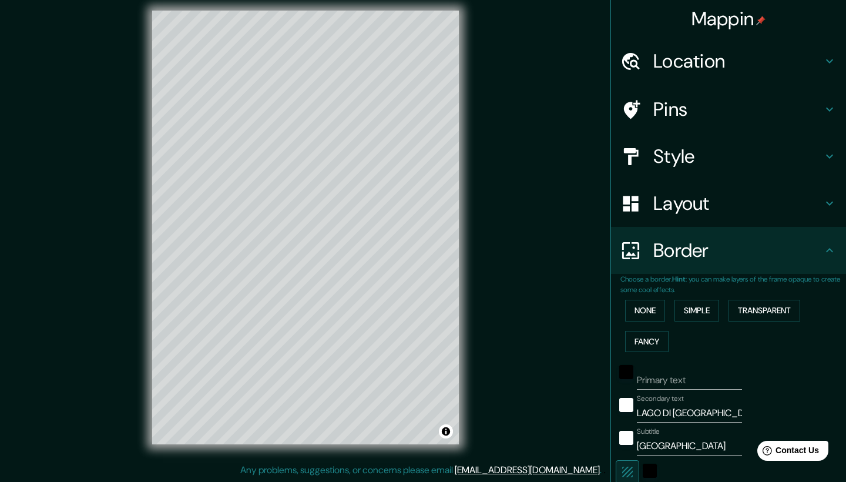
scroll to position [8, 0]
